Goal: Check status

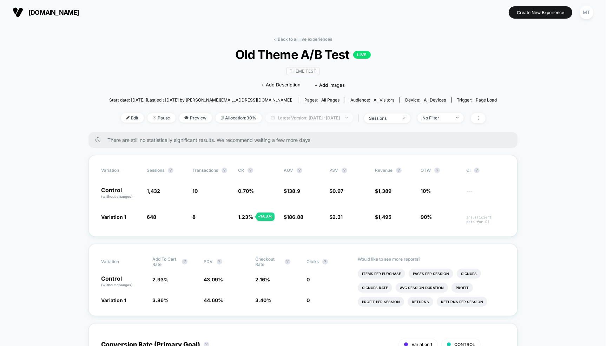
click at [313, 116] on span "Latest Version: [DATE] - [DATE]" at bounding box center [309, 117] width 88 height 9
select select "*"
select select "****"
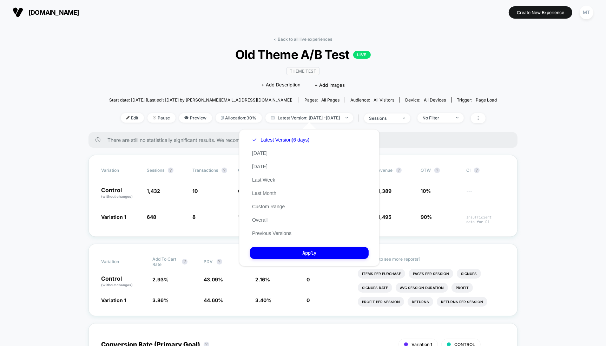
click at [276, 211] on div "Latest Version (6 days) [DATE] [DATE] Last Week Last Month Custom Range Overall…" at bounding box center [280, 186] width 61 height 107
click at [280, 205] on button "Custom Range" at bounding box center [268, 206] width 37 height 6
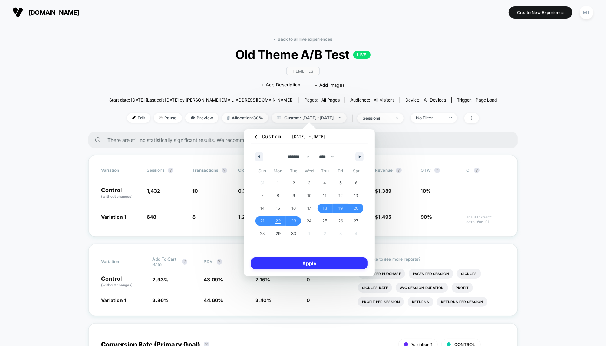
click at [312, 259] on button "Apply" at bounding box center [309, 263] width 117 height 12
